Goal: Information Seeking & Learning: Learn about a topic

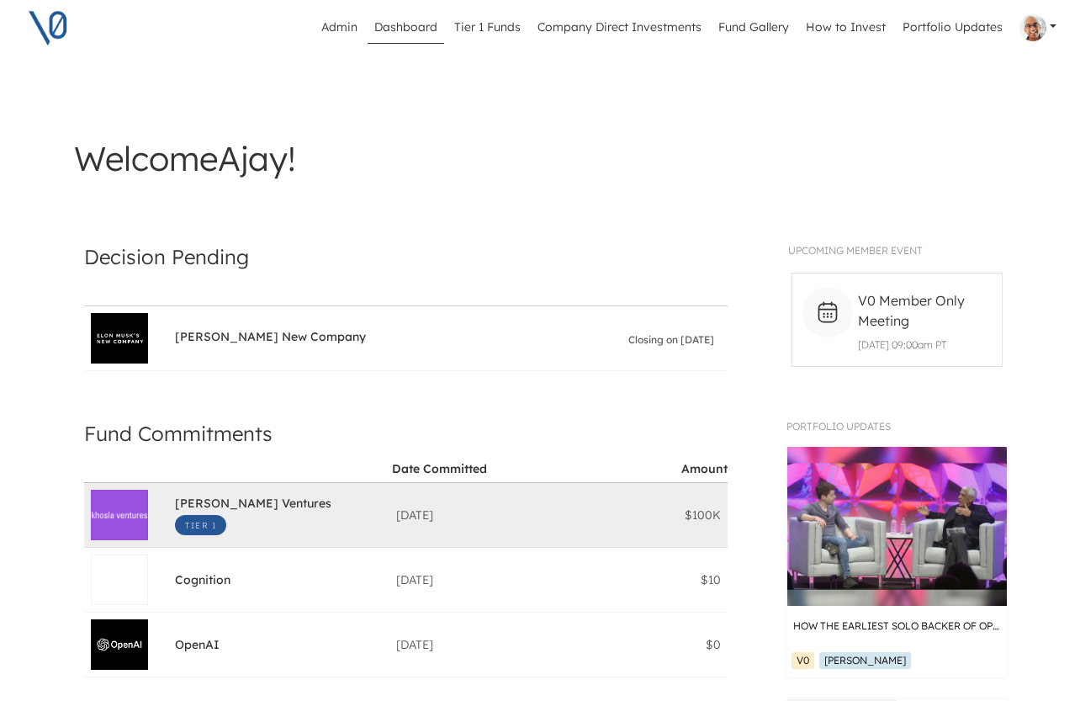
click at [219, 502] on span "[PERSON_NAME] Ventures" at bounding box center [253, 505] width 157 height 19
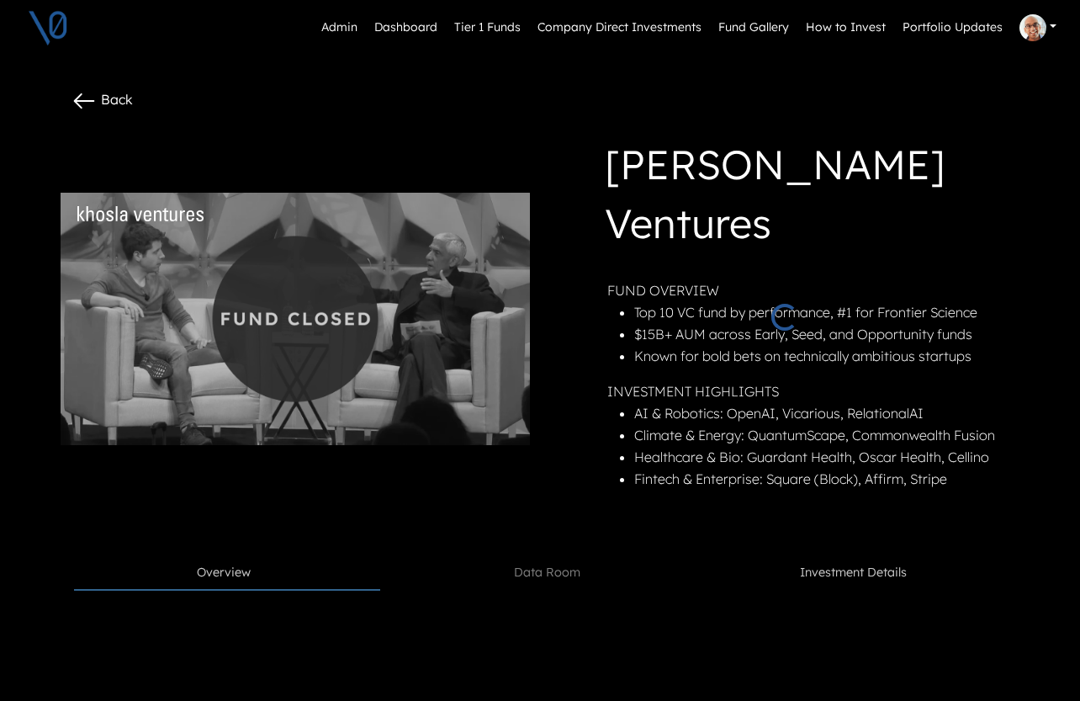
click at [898, 503] on div "FUND OVERVIEW Top 10 VC fund by performance, #1 for Frontier Science $15B+ AUM …" at bounding box center [812, 391] width 409 height 224
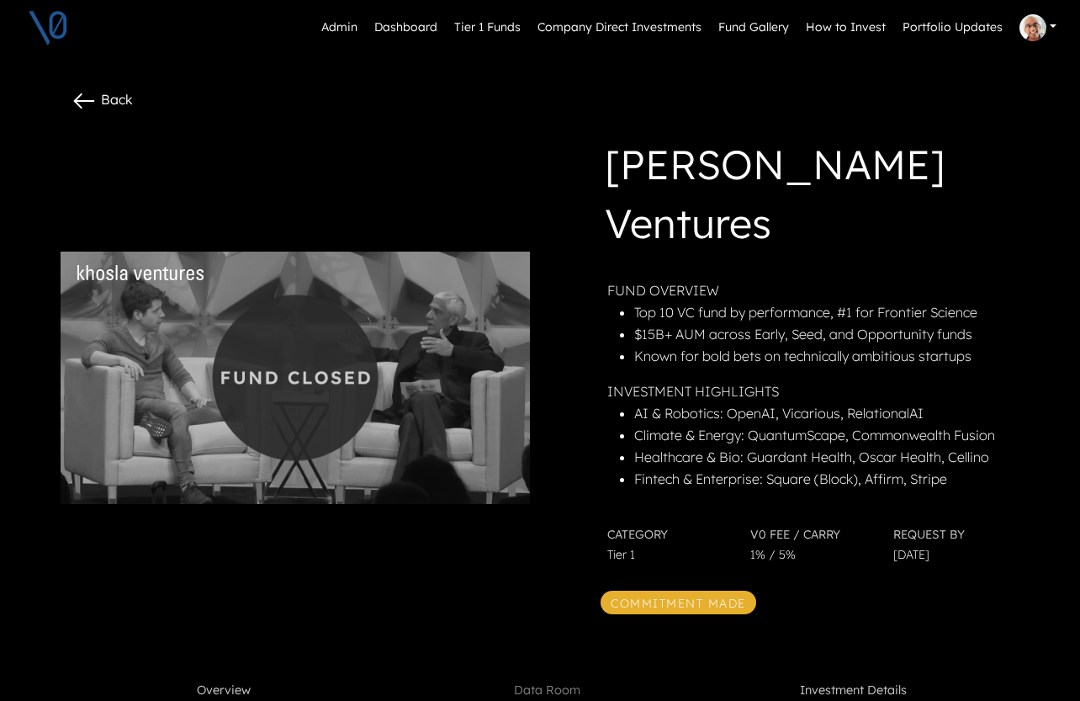
click at [867, 682] on span "Investment Details" at bounding box center [853, 691] width 107 height 19
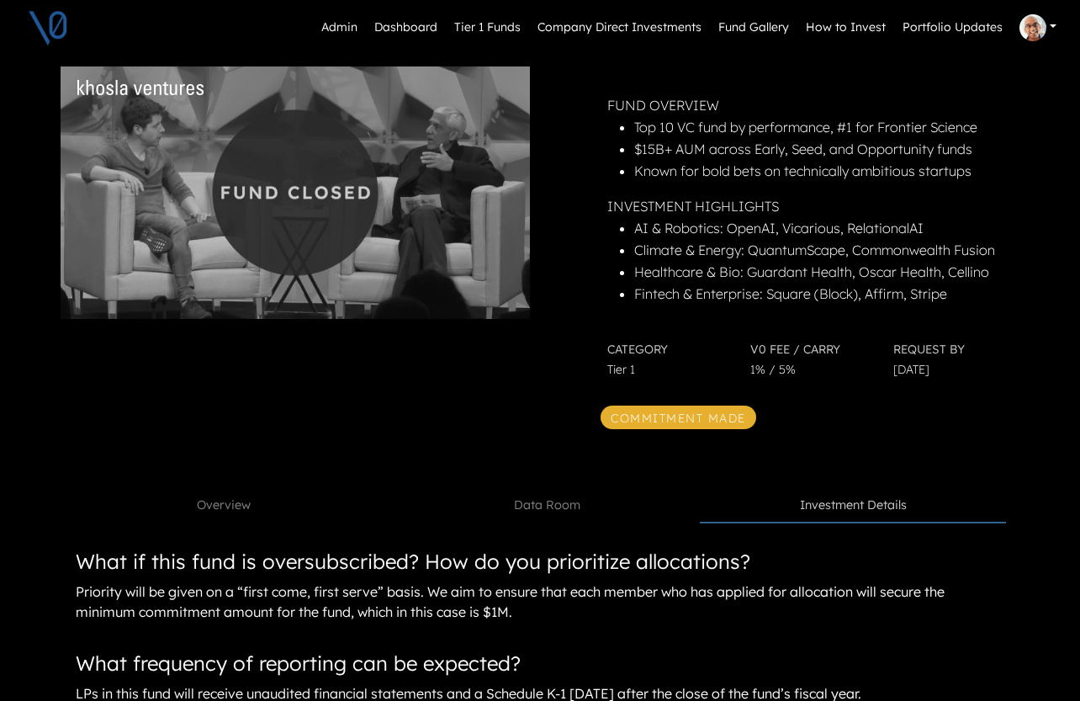
scroll to position [224, 0]
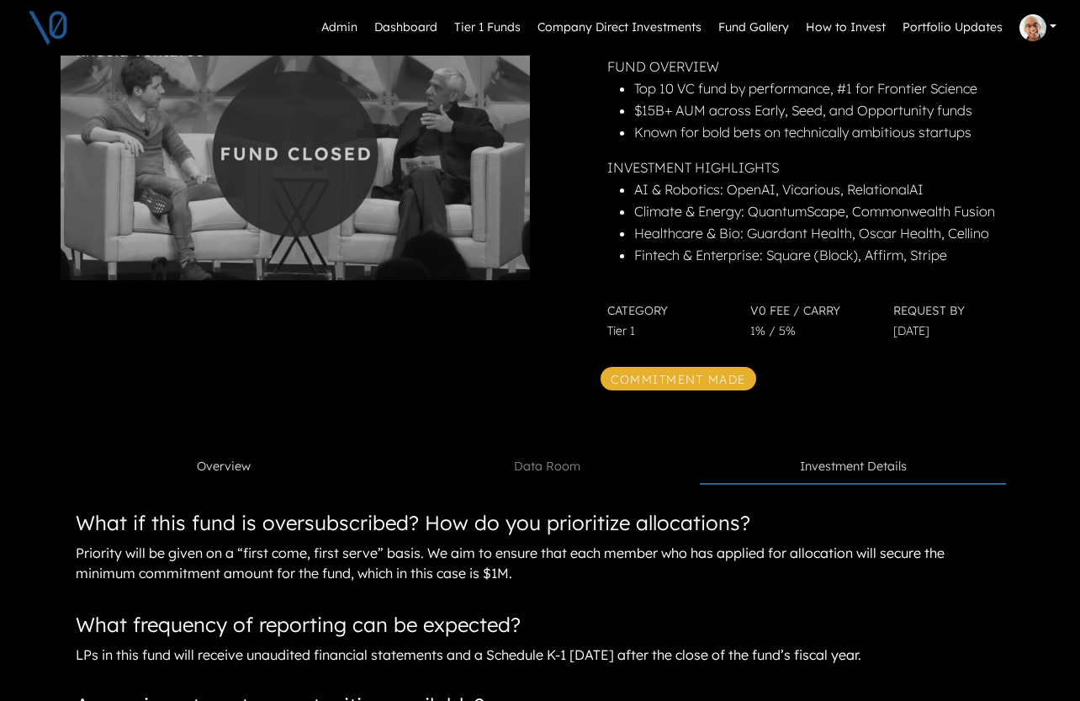
click at [199, 451] on link "Overview" at bounding box center [227, 467] width 306 height 32
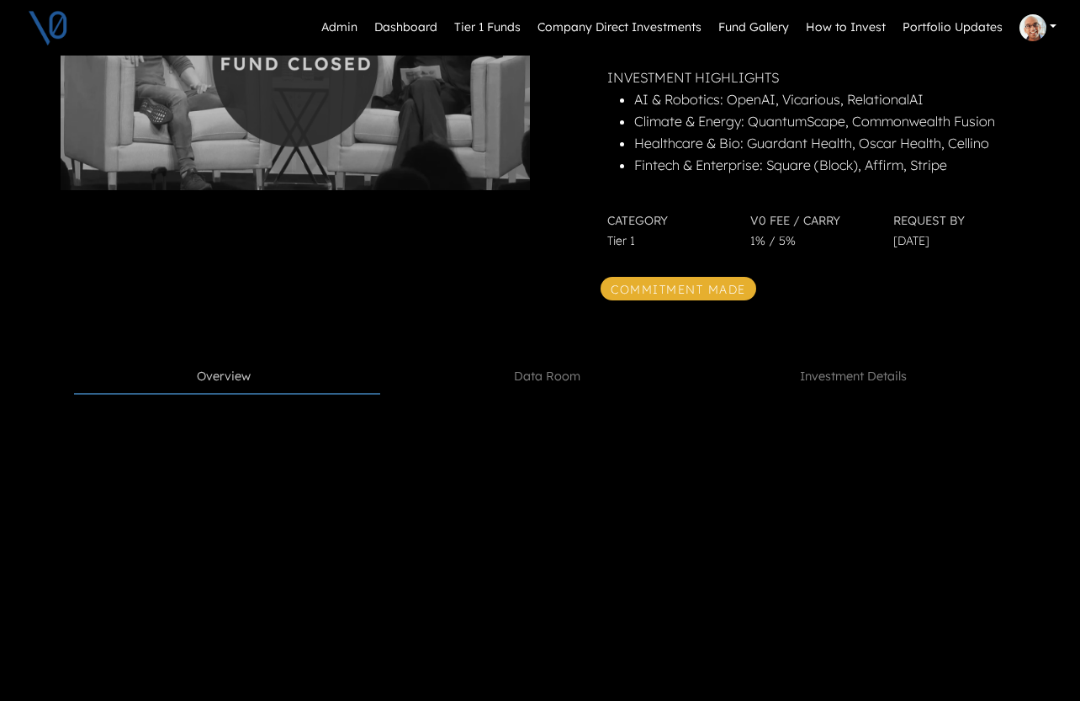
scroll to position [238, 0]
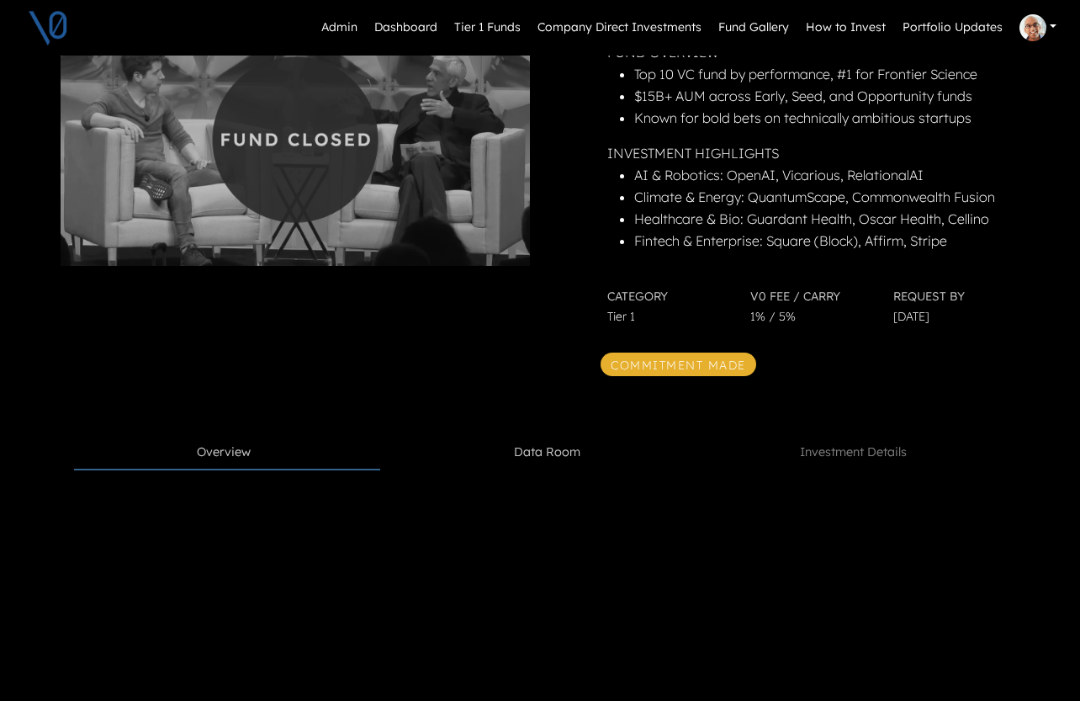
click at [518, 437] on link "Data Room" at bounding box center [547, 453] width 306 height 32
click at [831, 443] on span "Investment Details" at bounding box center [853, 452] width 107 height 19
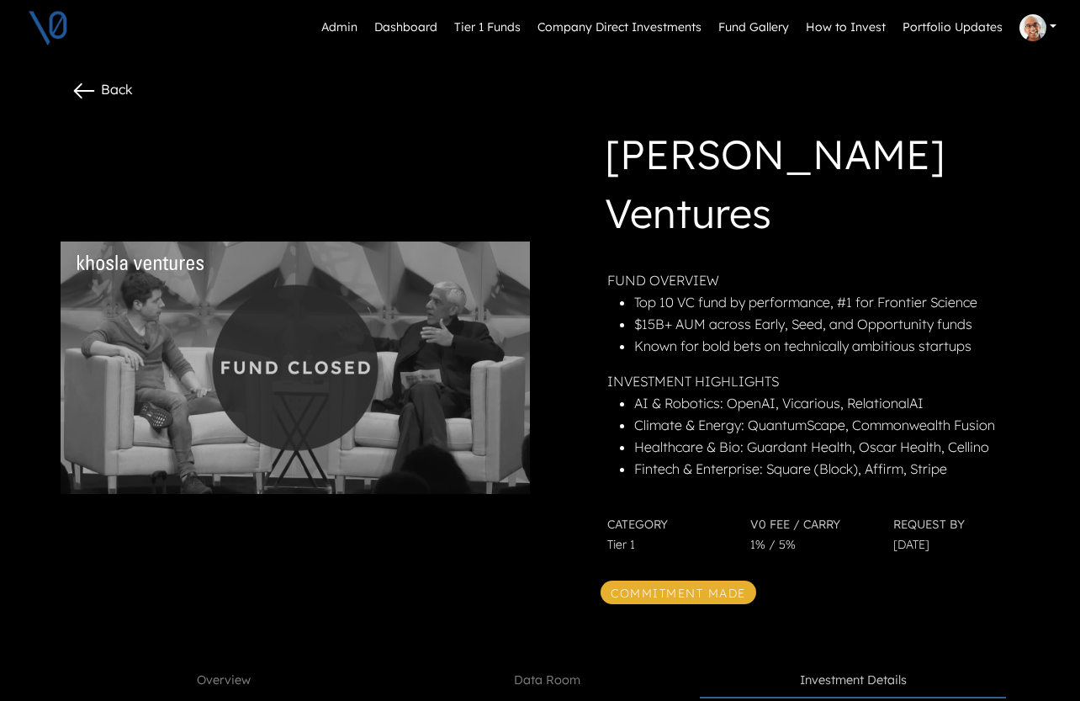
scroll to position [0, 0]
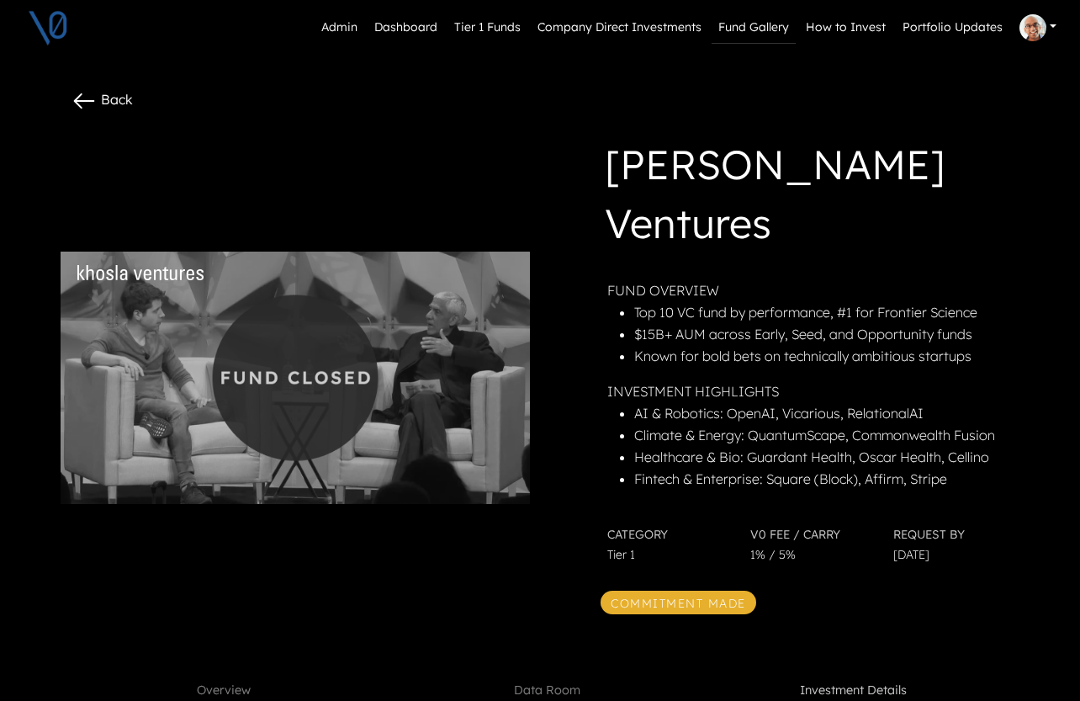
click at [752, 22] on link "Fund Gallery" at bounding box center [754, 28] width 84 height 32
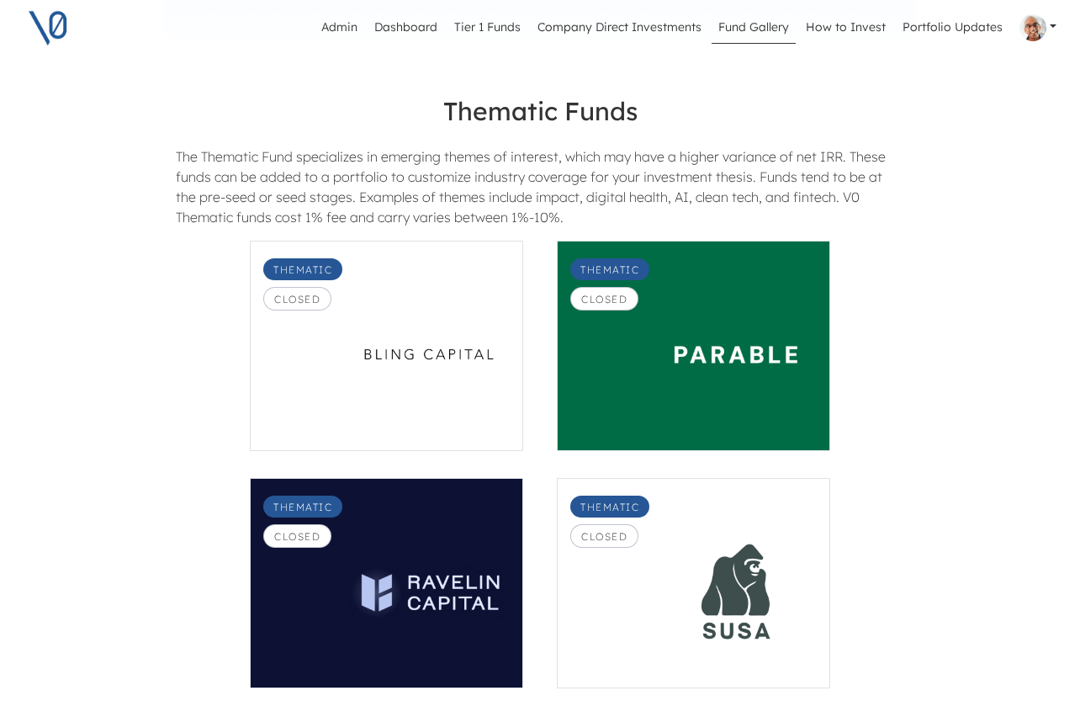
scroll to position [1830, 0]
